Goal: Task Accomplishment & Management: Manage account settings

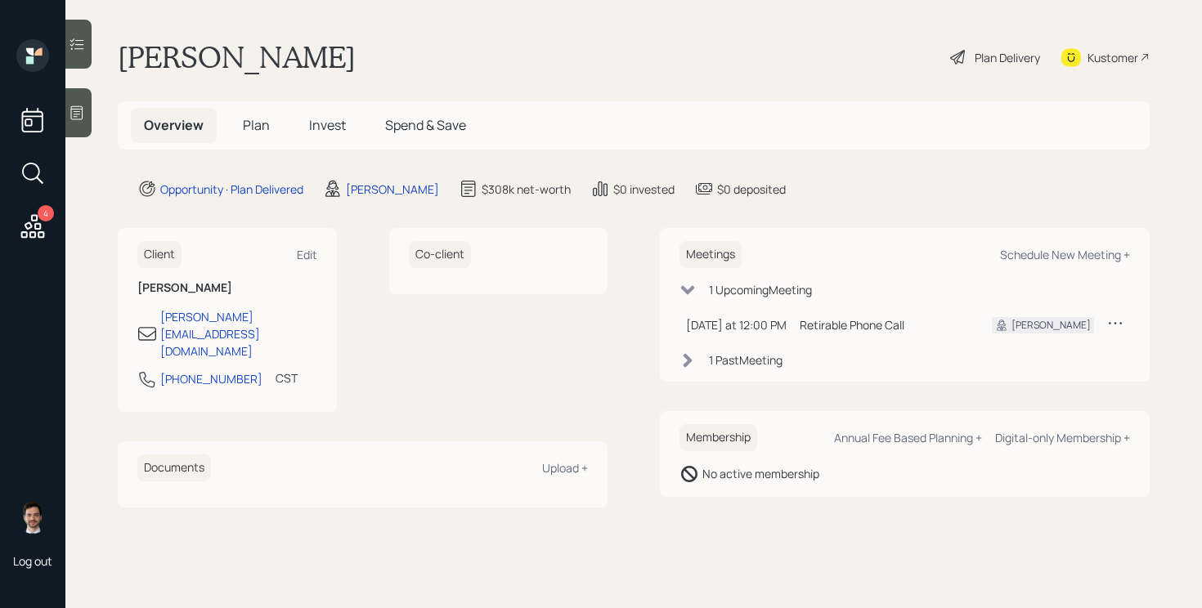
click at [1009, 63] on div "Plan Delivery" at bounding box center [1006, 57] width 65 height 17
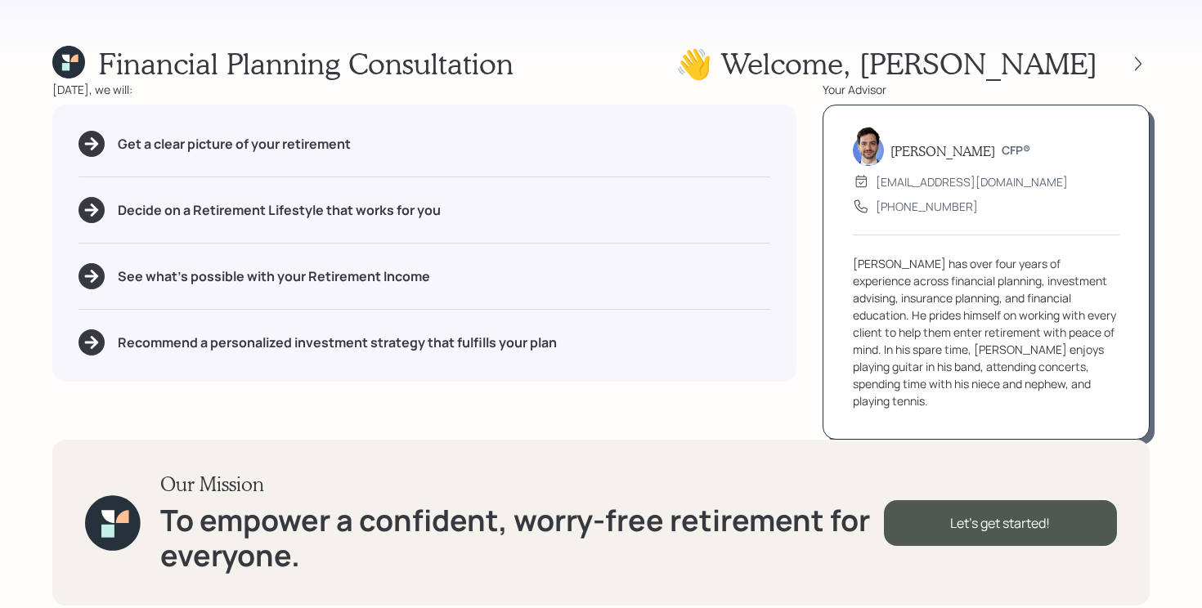
click at [1157, 66] on div "Financial Planning Consultation 👋 Welcome , Shirley Today, we will: Get a clear…" at bounding box center [601, 304] width 1202 height 608
click at [1135, 60] on icon at bounding box center [1138, 64] width 16 height 16
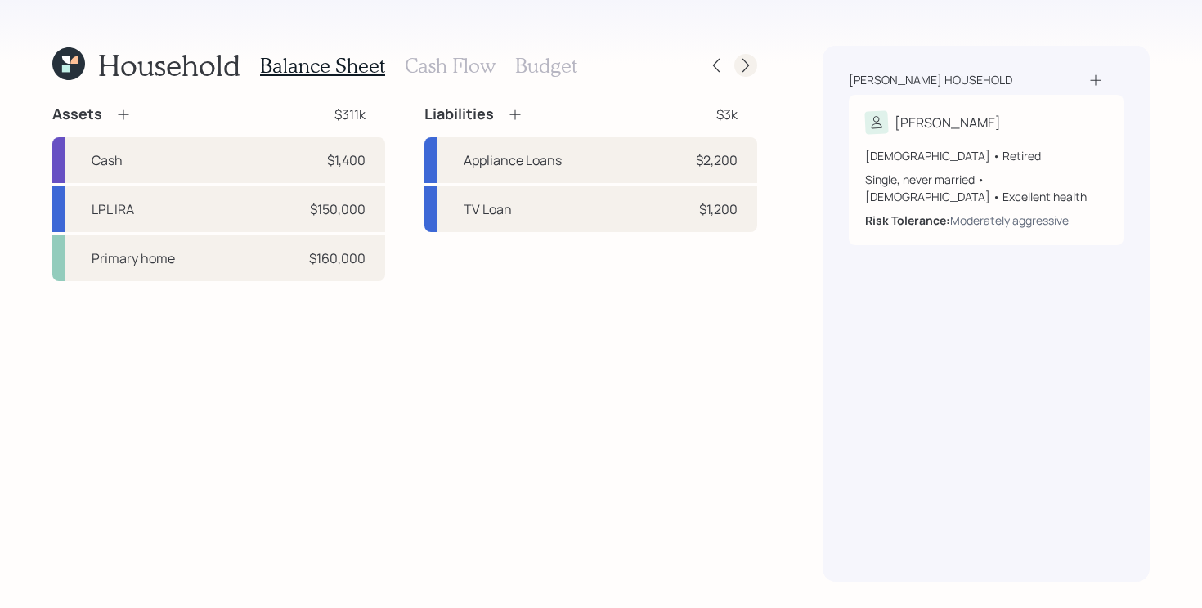
click at [748, 66] on icon at bounding box center [745, 65] width 16 height 16
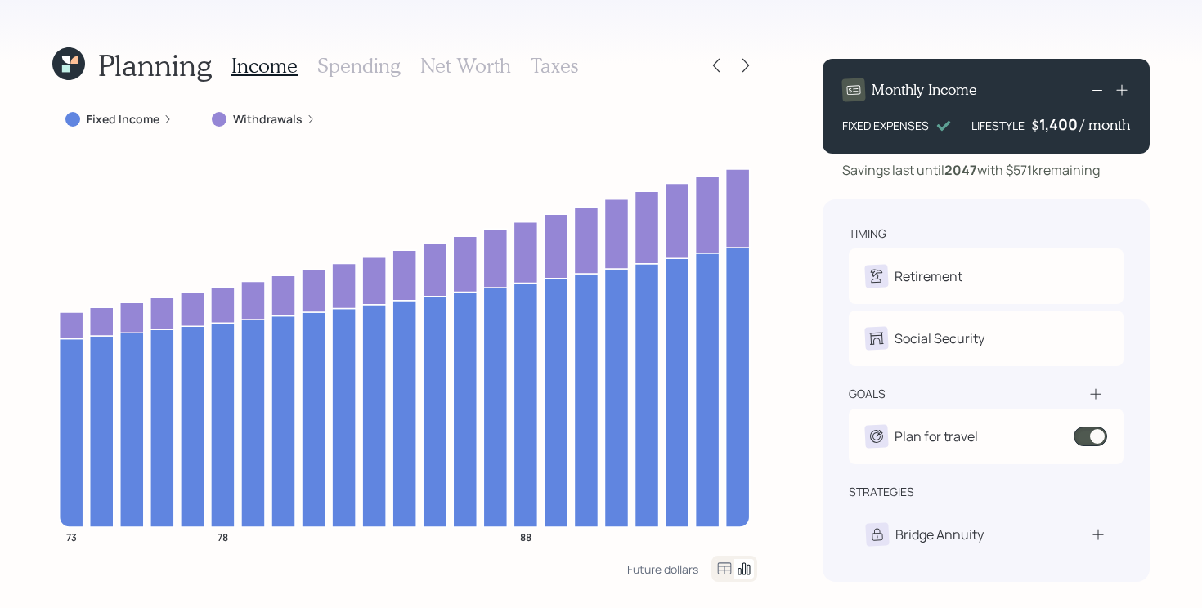
click at [257, 123] on label "Withdrawals" at bounding box center [267, 119] width 69 height 16
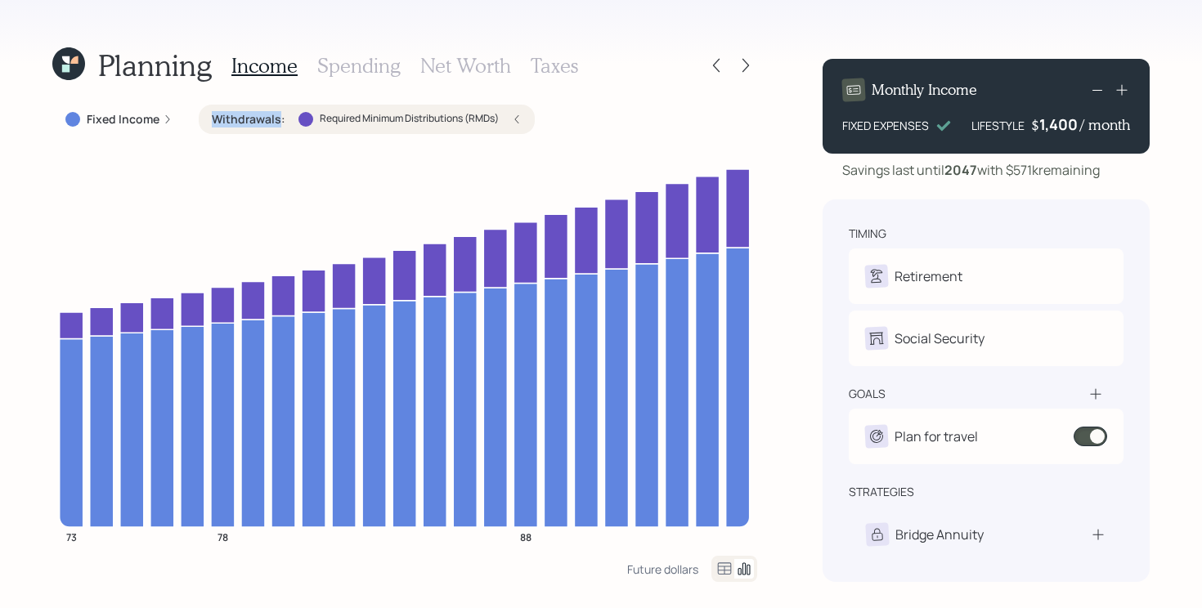
click at [257, 123] on label "Withdrawals :" at bounding box center [249, 119] width 74 height 16
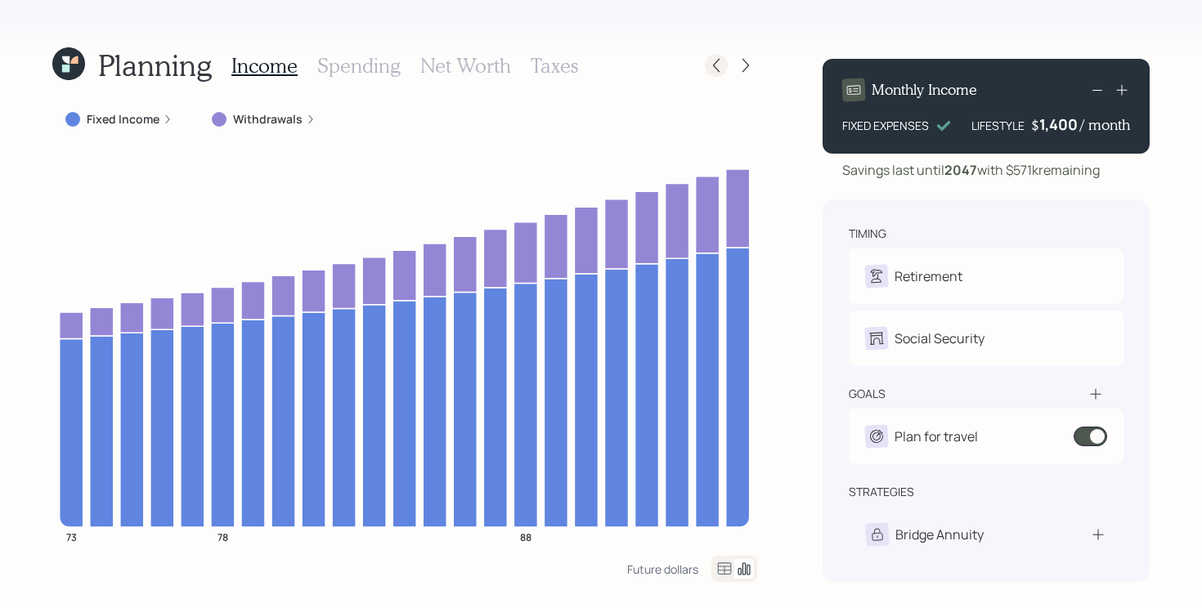
click at [715, 65] on icon at bounding box center [716, 65] width 16 height 16
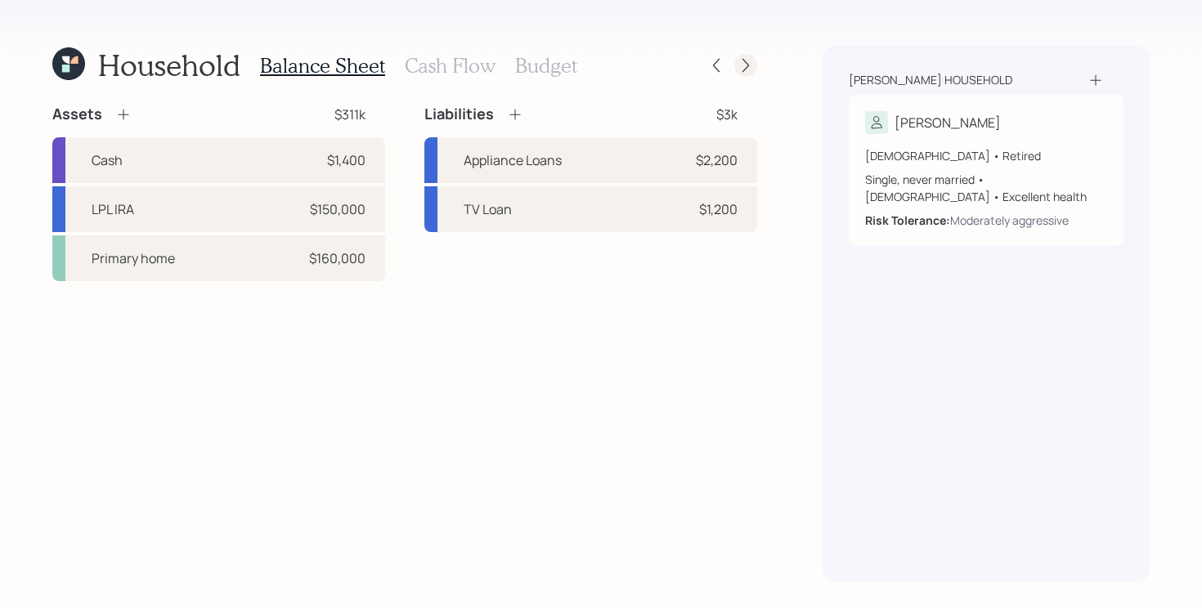
click at [736, 76] on div "Household Balance Sheet Cash Flow Budget" at bounding box center [404, 65] width 705 height 39
click at [746, 73] on icon at bounding box center [745, 65] width 16 height 16
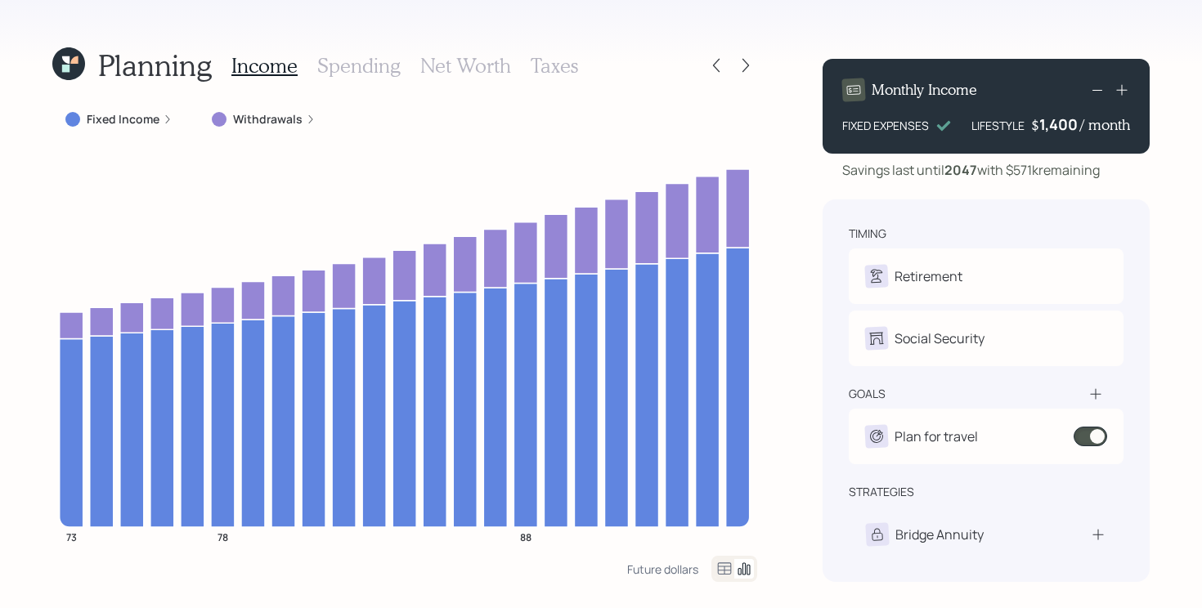
click at [746, 73] on icon at bounding box center [745, 65] width 16 height 16
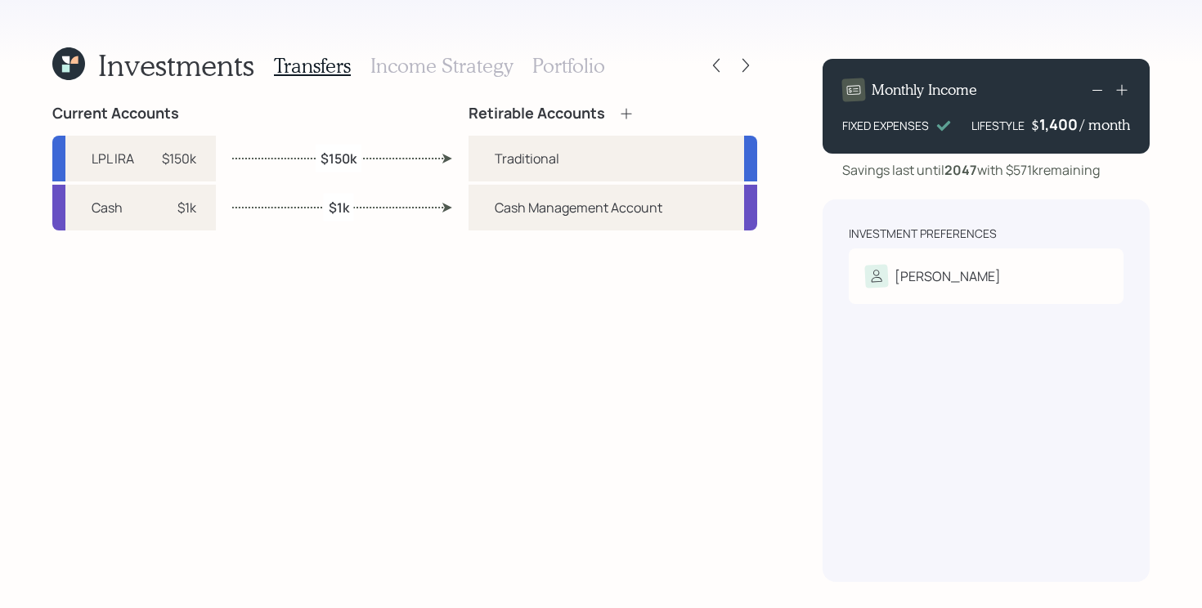
click at [757, 73] on div "Investments Transfers Income Strategy Portfolio Current Accounts LPL IRA $150k …" at bounding box center [601, 304] width 1202 height 608
click at [573, 65] on h3 "Portfolio" at bounding box center [568, 66] width 73 height 24
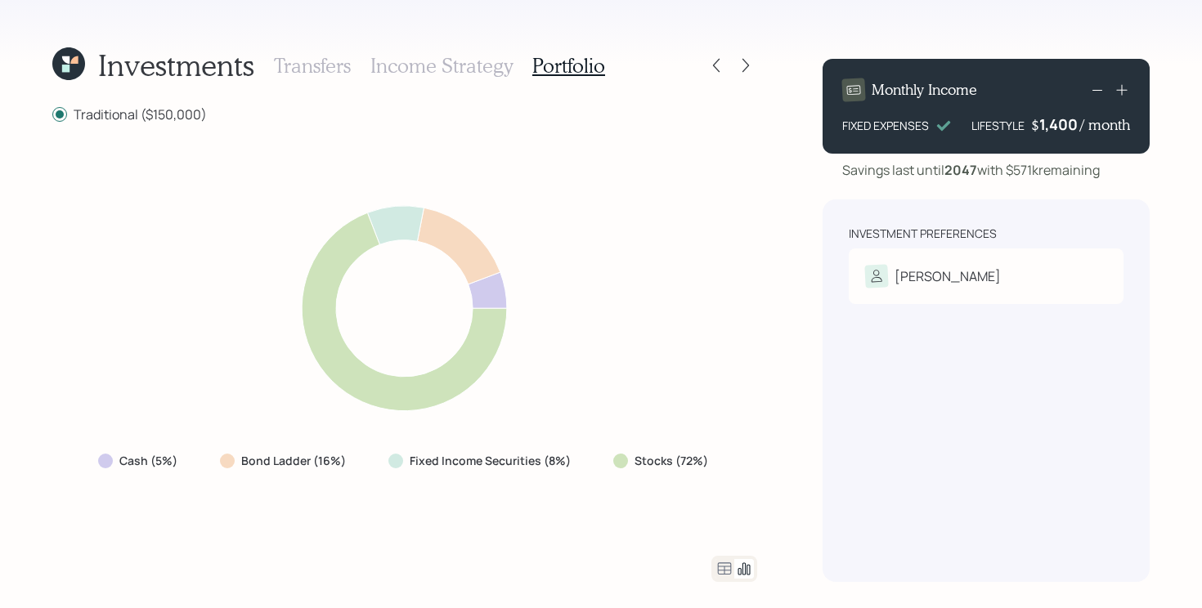
click at [67, 60] on icon at bounding box center [65, 59] width 7 height 7
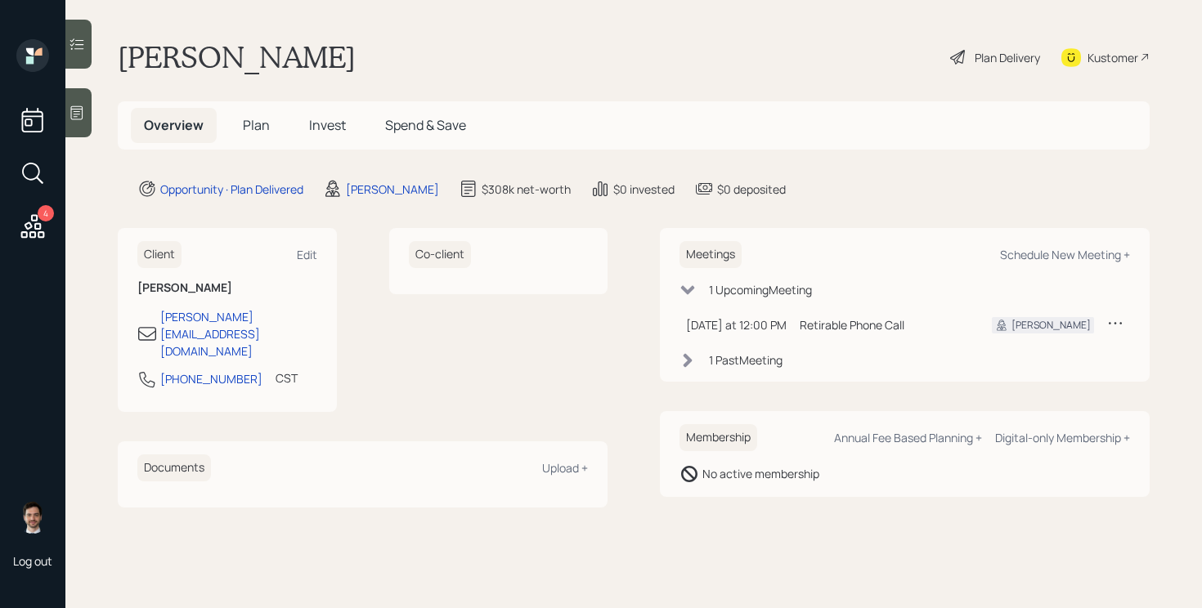
click at [999, 54] on div "Plan Delivery" at bounding box center [1006, 57] width 65 height 17
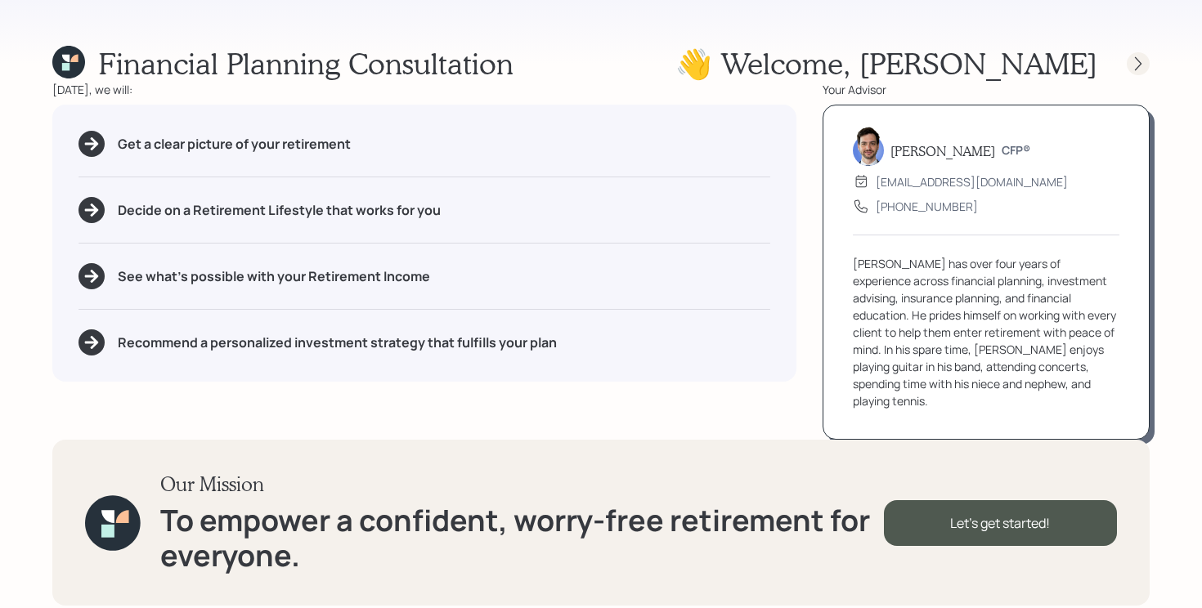
click at [1139, 56] on icon at bounding box center [1138, 64] width 16 height 16
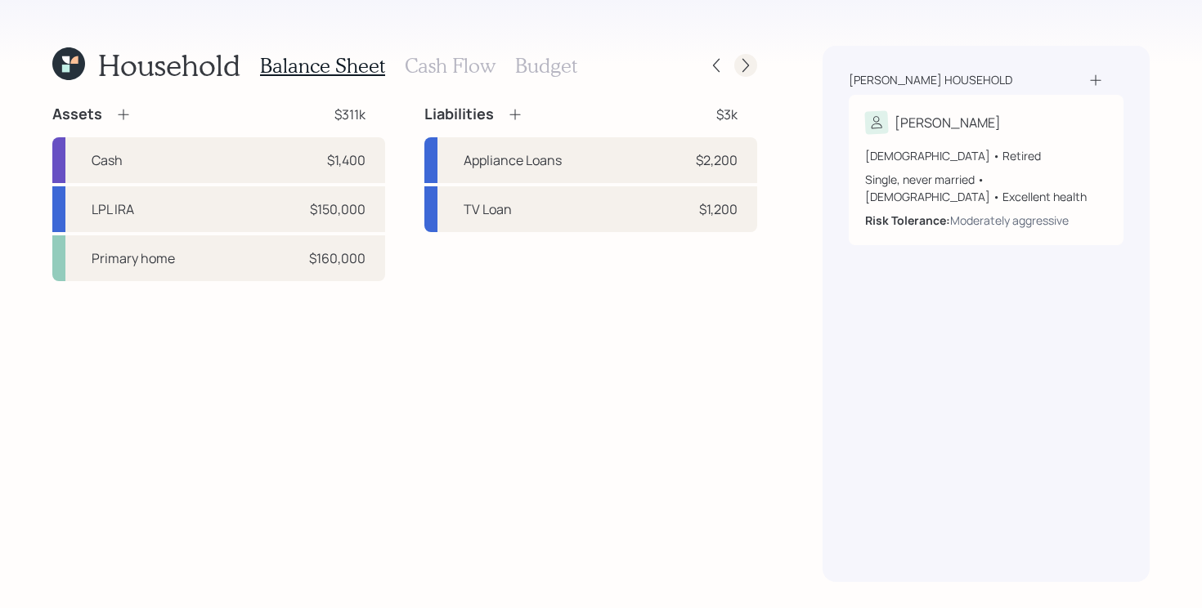
click at [749, 70] on icon at bounding box center [745, 65] width 16 height 16
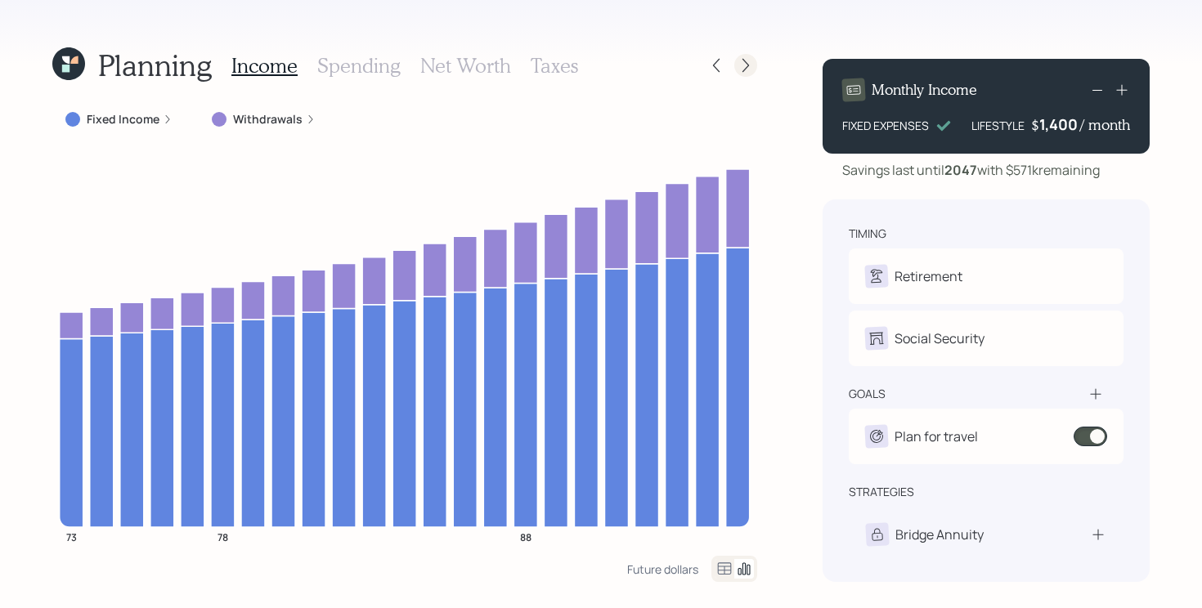
click at [745, 60] on icon at bounding box center [745, 65] width 16 height 16
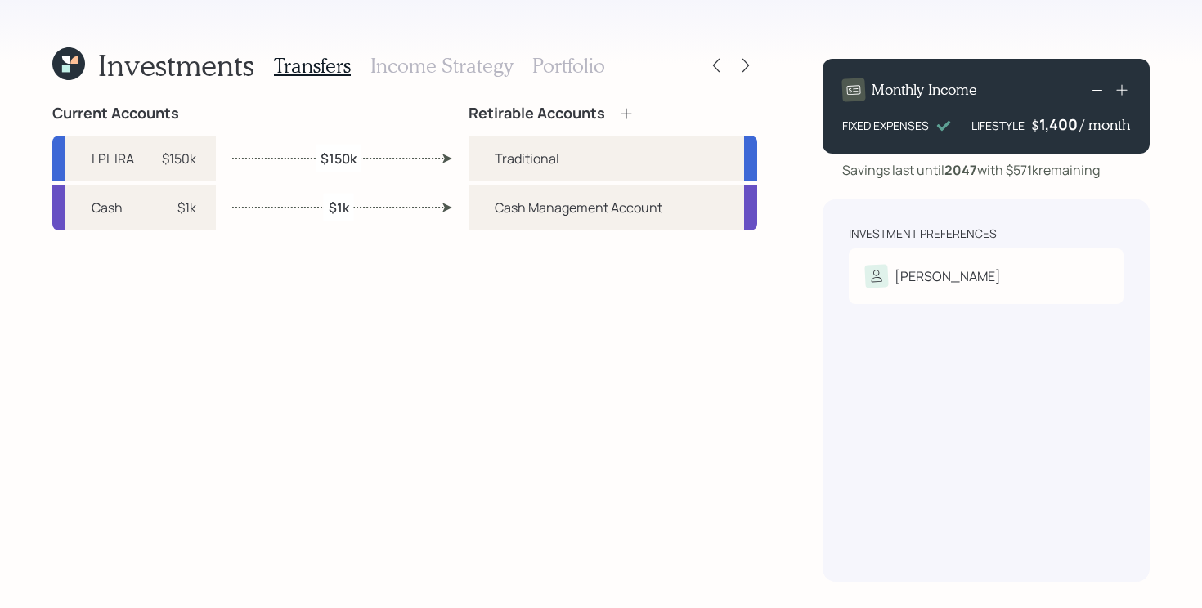
click at [745, 60] on icon at bounding box center [745, 65] width 16 height 16
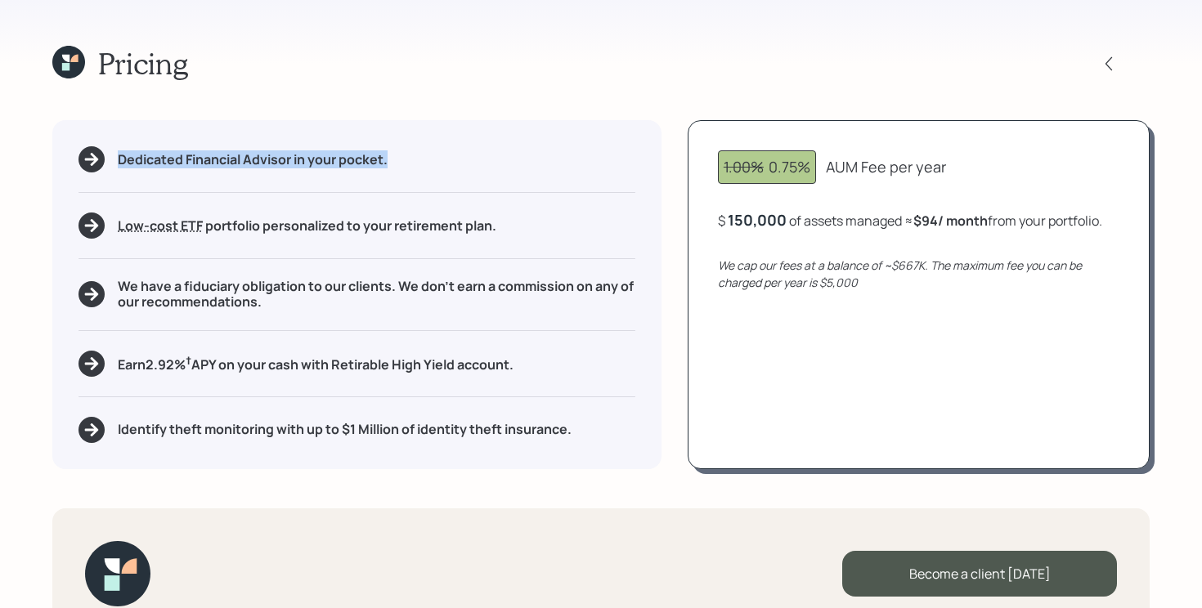
click at [745, 60] on div "Pricing" at bounding box center [600, 63] width 1097 height 35
click at [674, 109] on div "Pricing Dedicated Financial Advisor in your pocket. Low-cost ETF Retirable uses…" at bounding box center [601, 304] width 1202 height 608
click at [663, 284] on div "Dedicated Financial Advisor in your pocket. Low-cost ETF Retirable uses diversi…" at bounding box center [600, 294] width 1097 height 348
click at [76, 57] on icon at bounding box center [73, 58] width 7 height 7
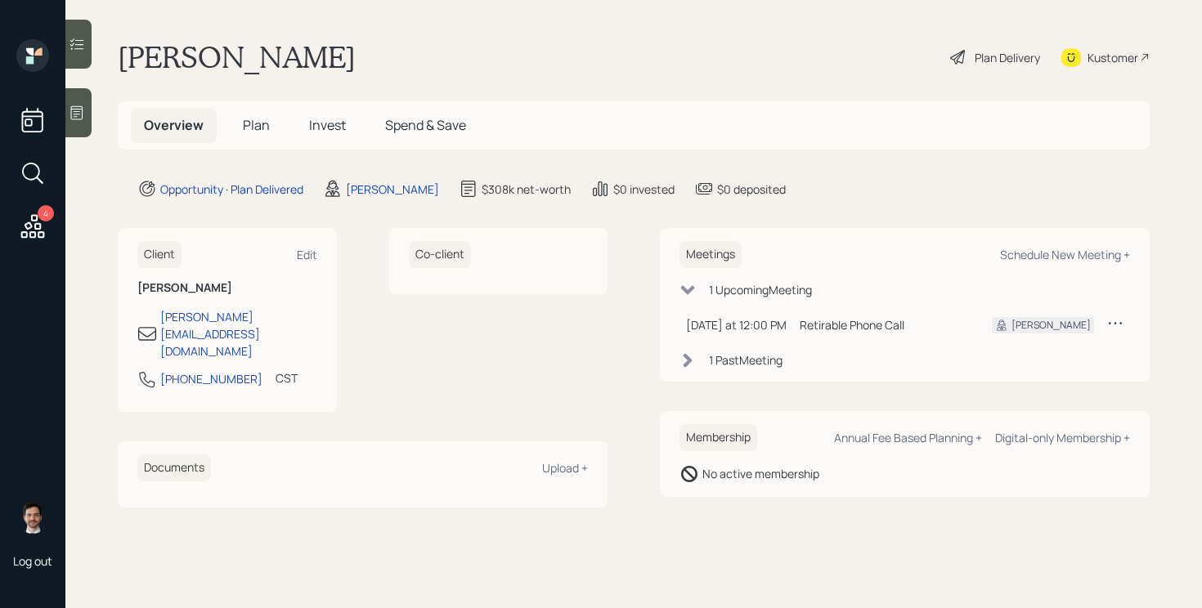
click at [263, 136] on h5 "Plan" at bounding box center [256, 125] width 53 height 35
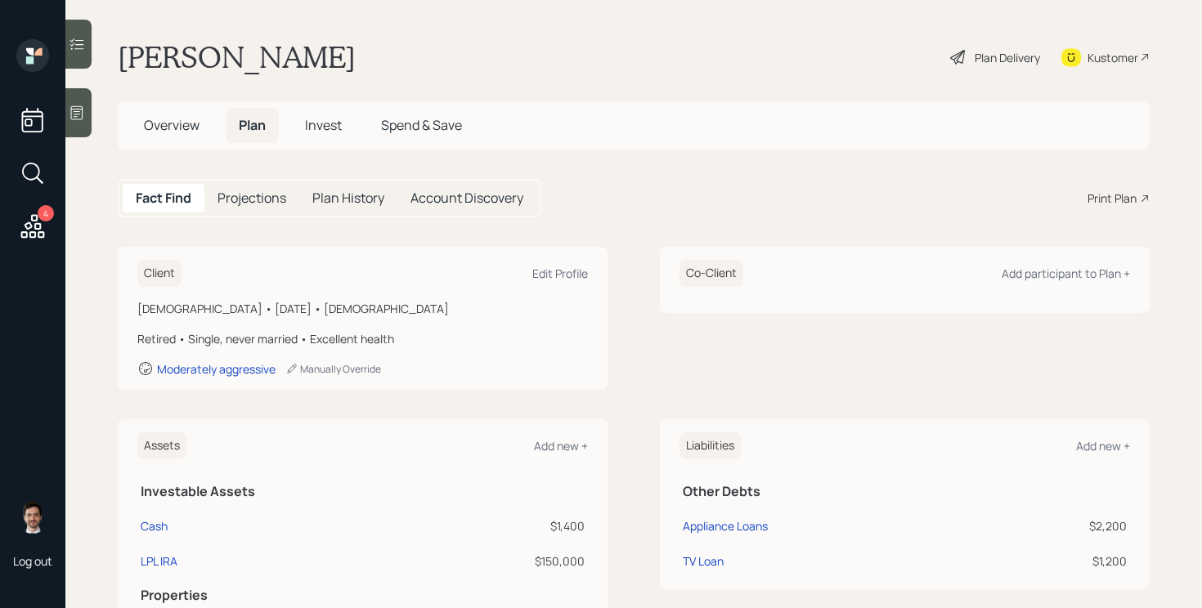
click at [1004, 55] on div "Plan Delivery" at bounding box center [1006, 57] width 65 height 17
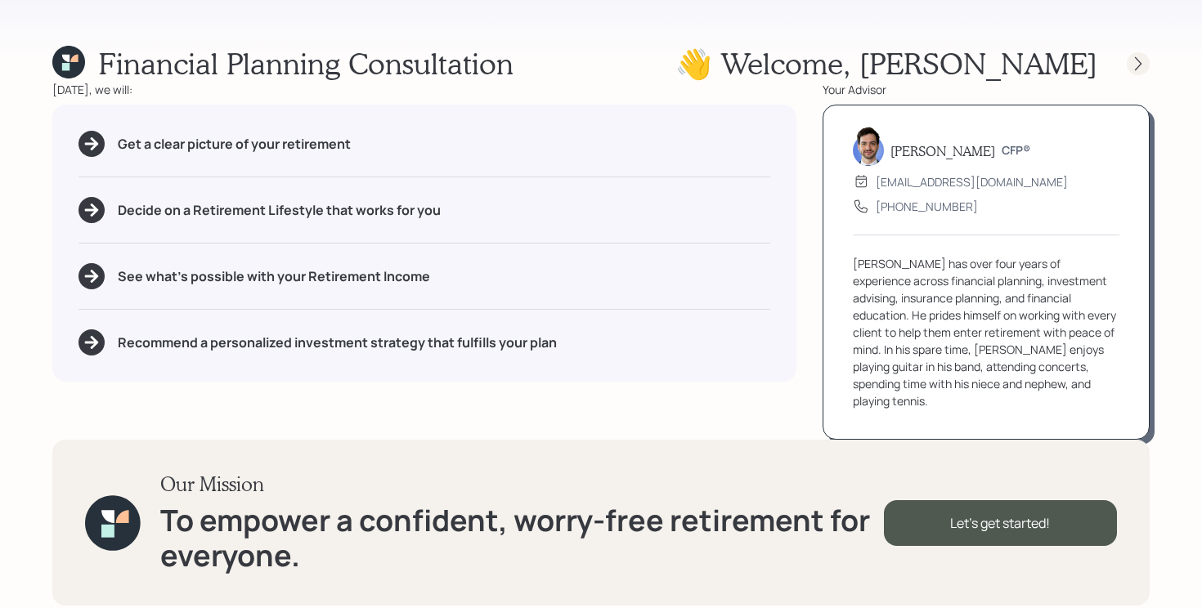
click at [1138, 67] on icon at bounding box center [1138, 64] width 16 height 16
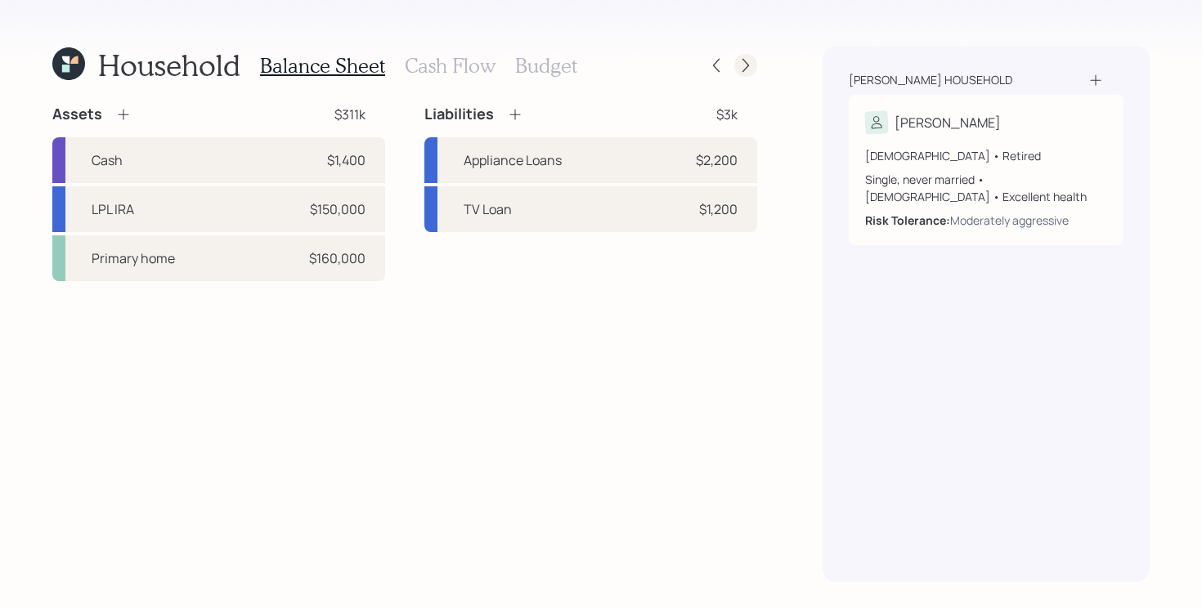
click at [745, 62] on icon at bounding box center [745, 66] width 7 height 14
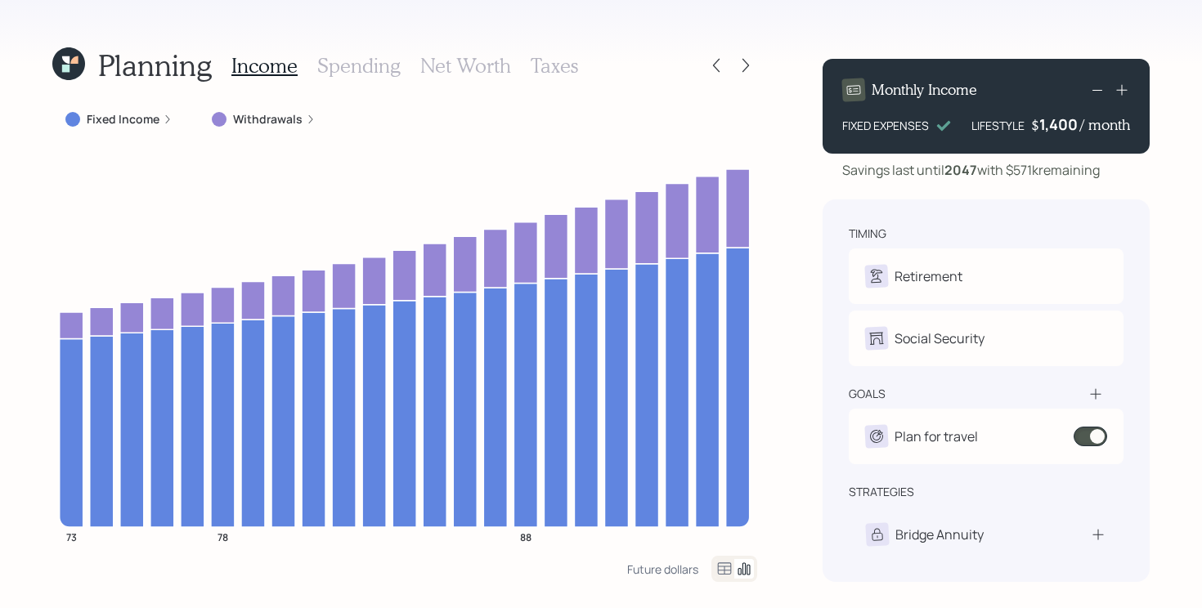
click at [40, 347] on div "Planning Income Spending Net Worth Taxes Fixed Income Withdrawals 73 78 88 Futu…" at bounding box center [601, 304] width 1202 height 608
click at [745, 69] on icon at bounding box center [745, 65] width 16 height 16
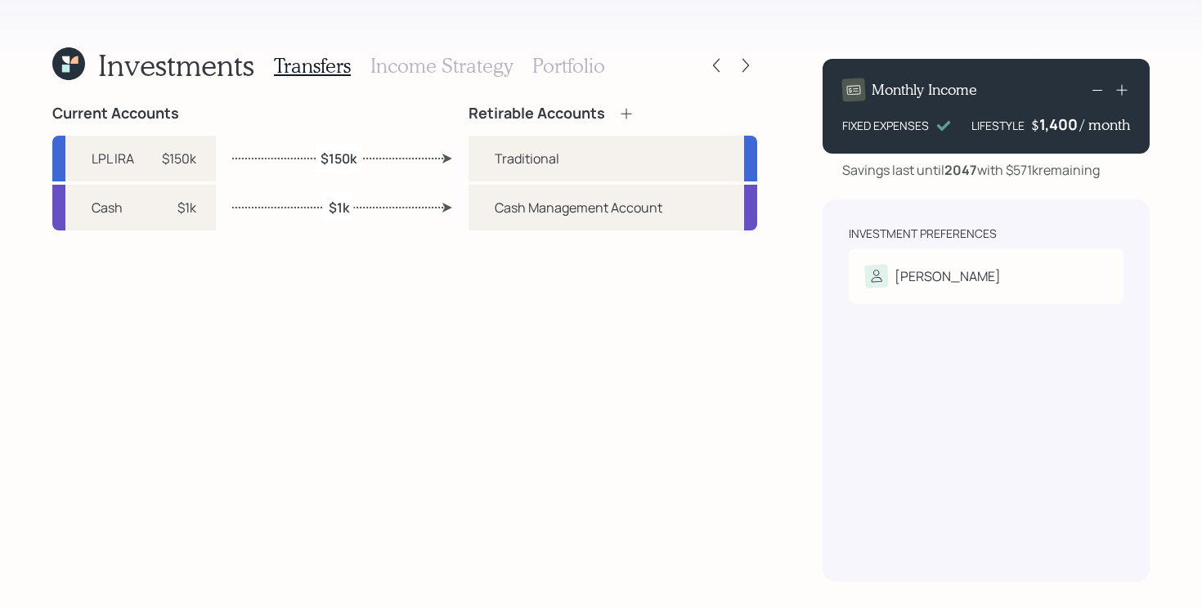
click at [745, 69] on icon at bounding box center [745, 65] width 16 height 16
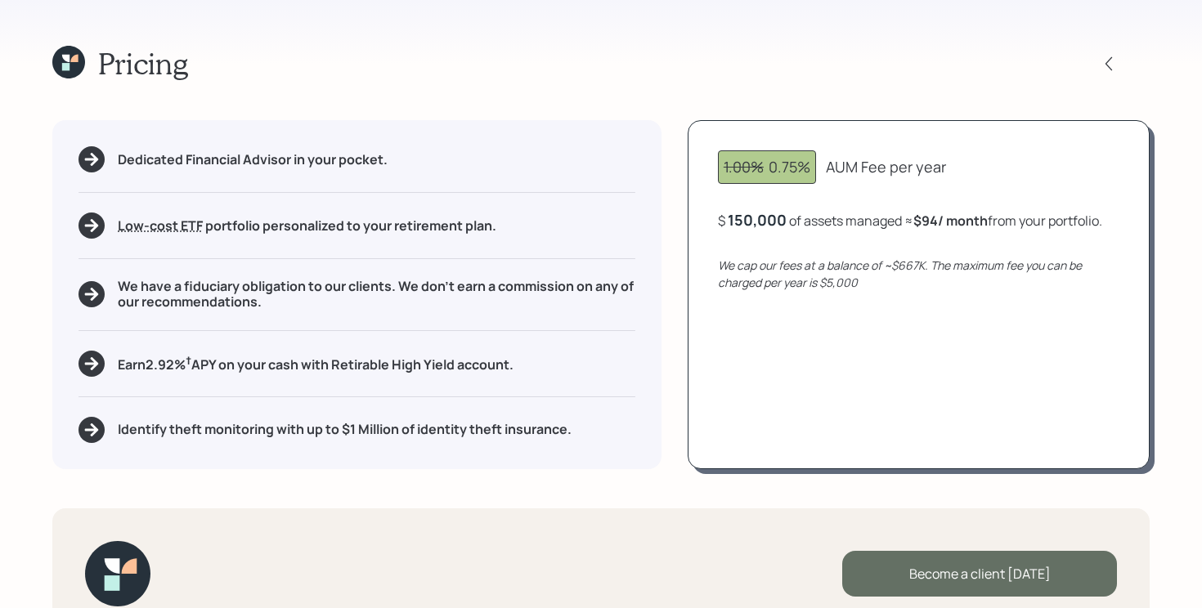
click at [968, 573] on div "Become a client today" at bounding box center [979, 574] width 275 height 46
click at [931, 572] on div "Become a client [DATE]" at bounding box center [979, 574] width 275 height 46
click at [922, 578] on div "Become a client [DATE]" at bounding box center [979, 574] width 275 height 46
click at [940, 570] on div "Become a client [DATE]" at bounding box center [979, 574] width 275 height 46
click at [996, 577] on div "Become a client [DATE]" at bounding box center [979, 574] width 275 height 46
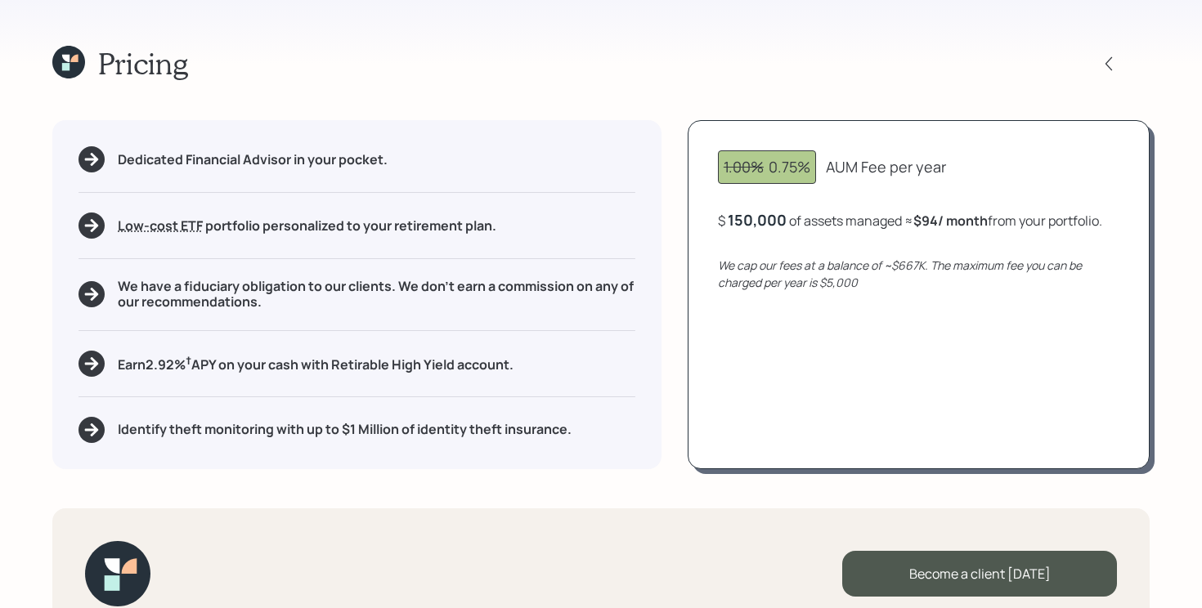
click at [681, 268] on div "Dedicated Financial Advisor in your pocket. Low-cost ETF Retirable uses diversi…" at bounding box center [600, 294] width 1097 height 348
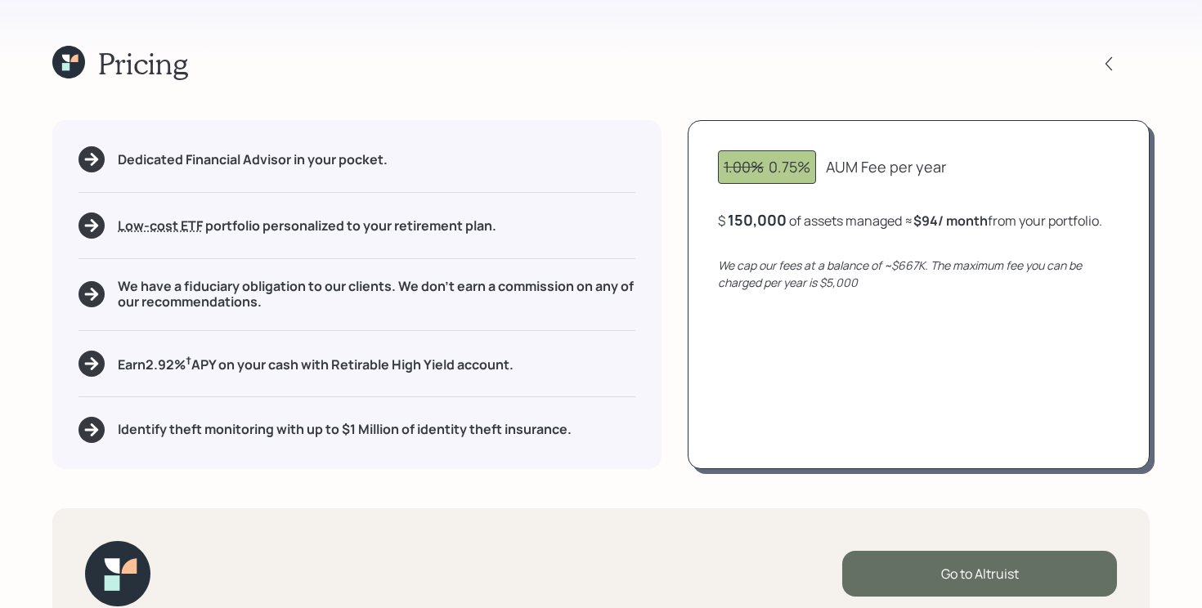
click at [965, 578] on div "Go to Altruist" at bounding box center [979, 574] width 275 height 46
click at [920, 584] on div "Go to Altruist" at bounding box center [979, 574] width 275 height 46
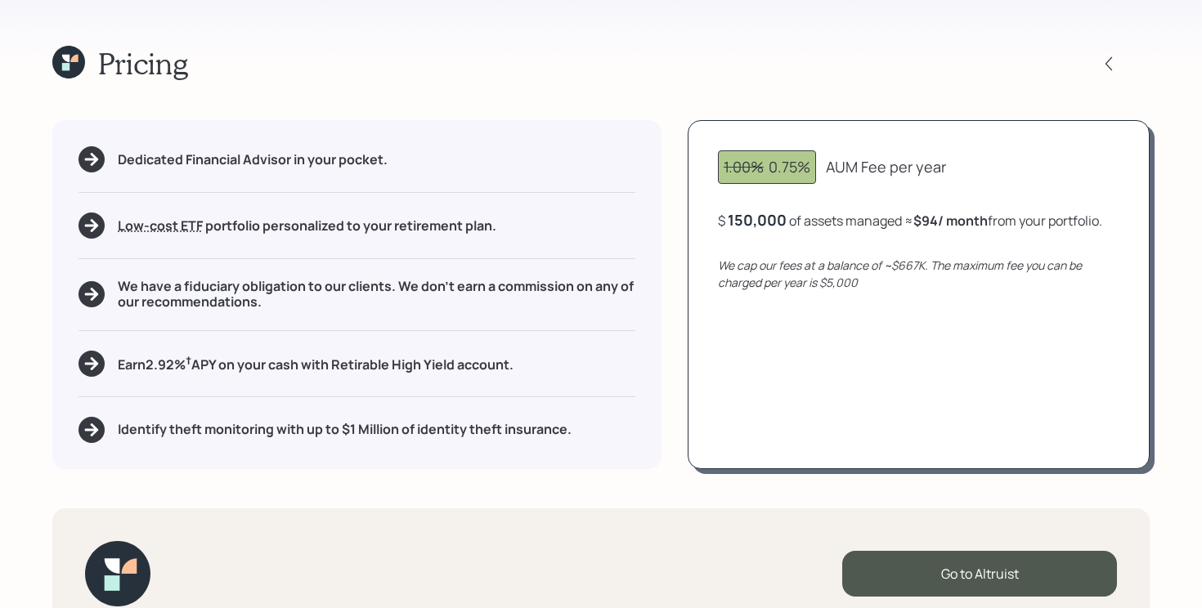
click at [74, 74] on icon at bounding box center [68, 62] width 33 height 33
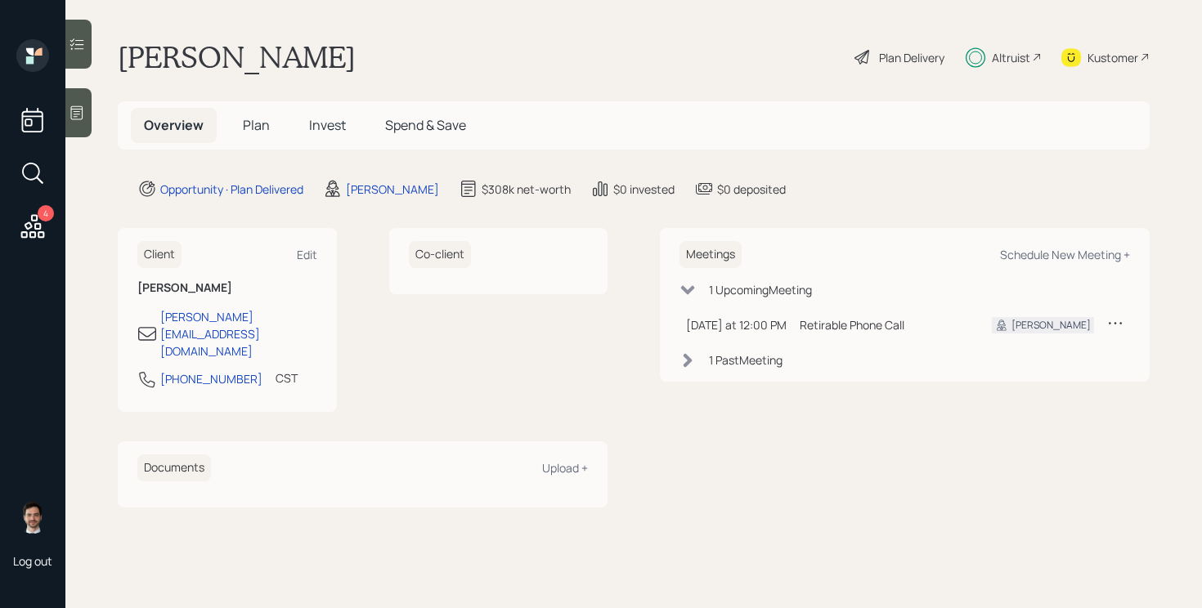
click at [251, 123] on span "Plan" at bounding box center [256, 125] width 27 height 18
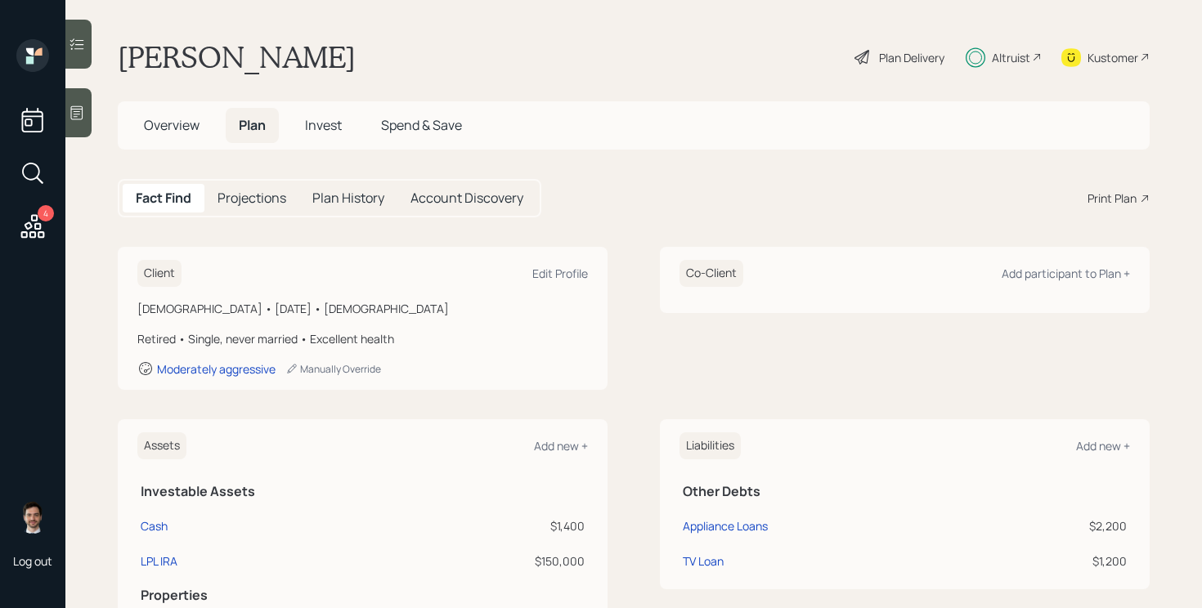
click at [321, 128] on span "Invest" at bounding box center [323, 125] width 37 height 18
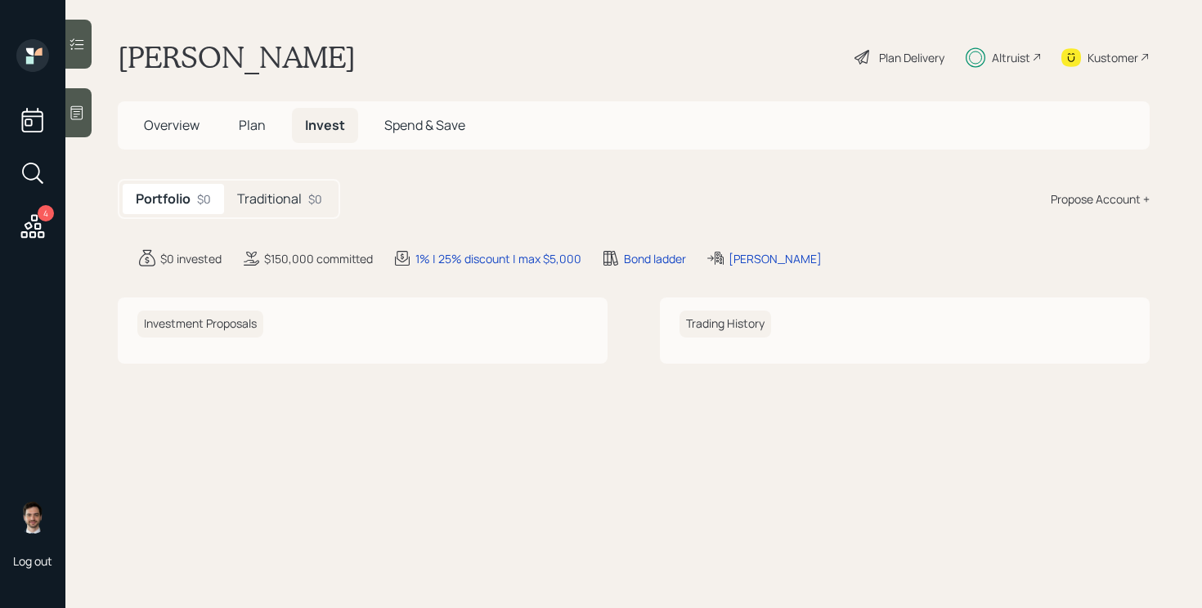
click at [273, 197] on h5 "Traditional" at bounding box center [269, 199] width 65 height 16
